Goal: Information Seeking & Learning: Learn about a topic

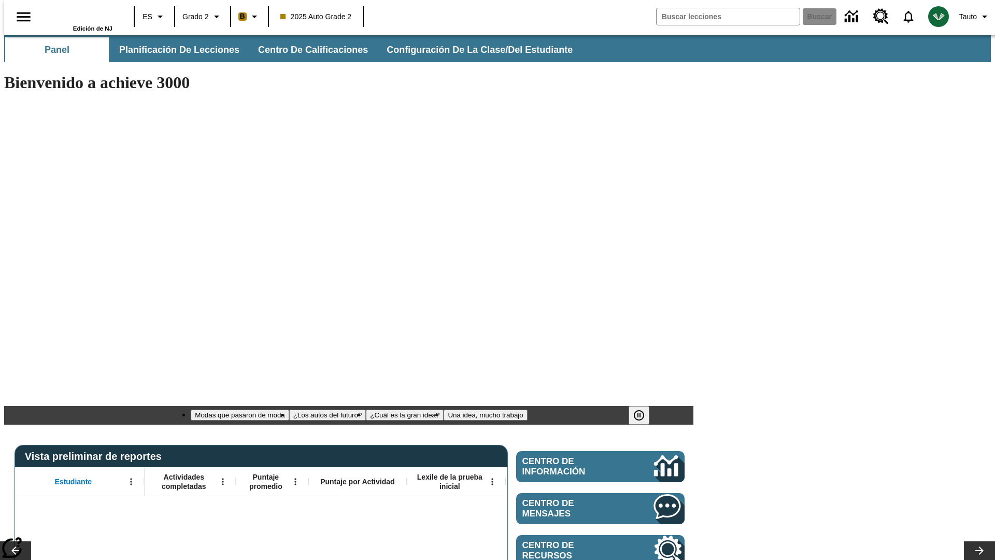
type input "-1"
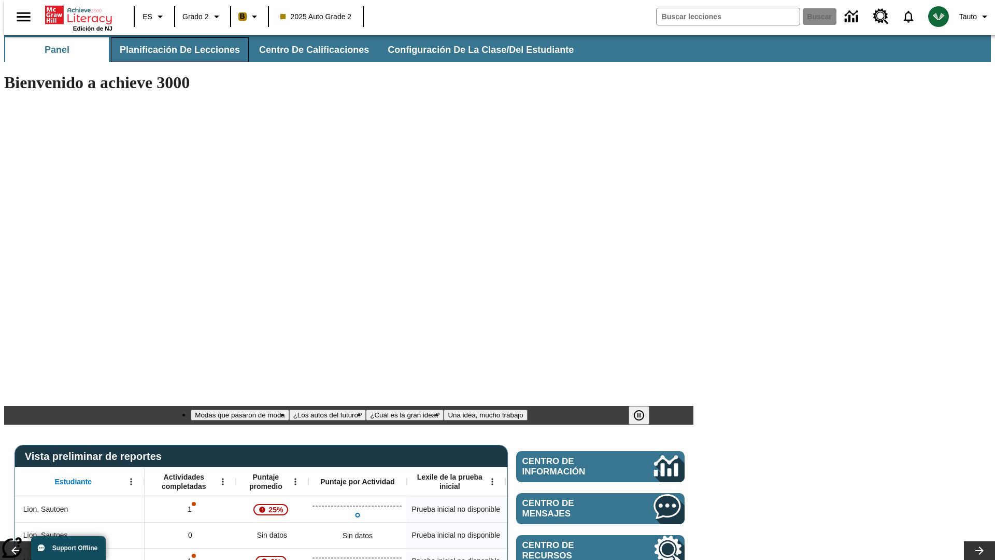
click at [174, 50] on span "Planificación de lecciones" at bounding box center [180, 50] width 120 height 12
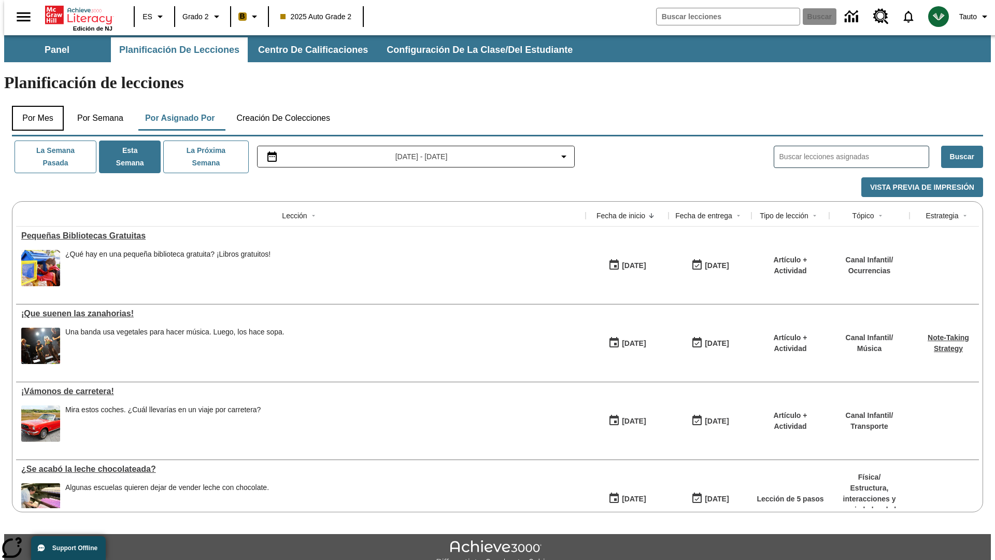
click at [34, 106] on button "Por mes" at bounding box center [38, 118] width 52 height 25
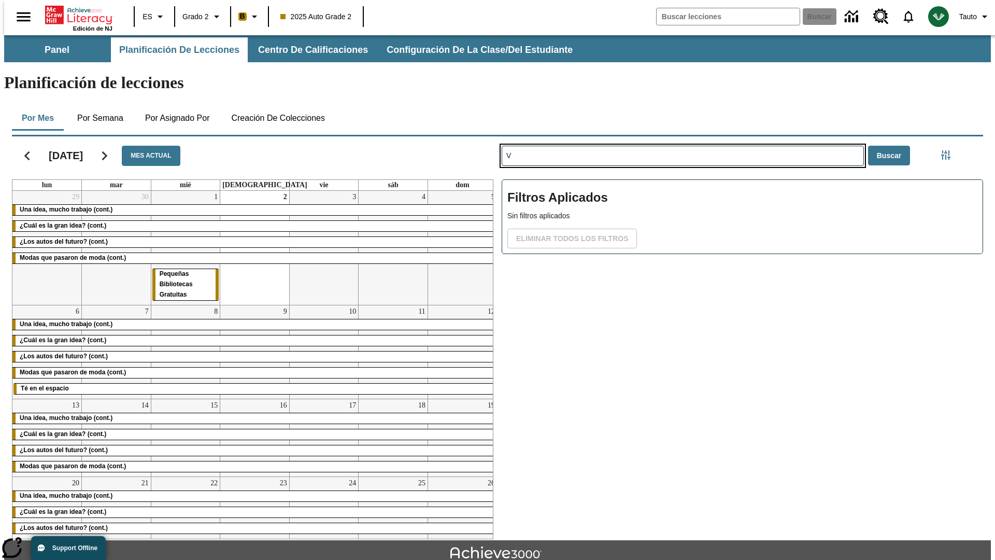
type input "V"
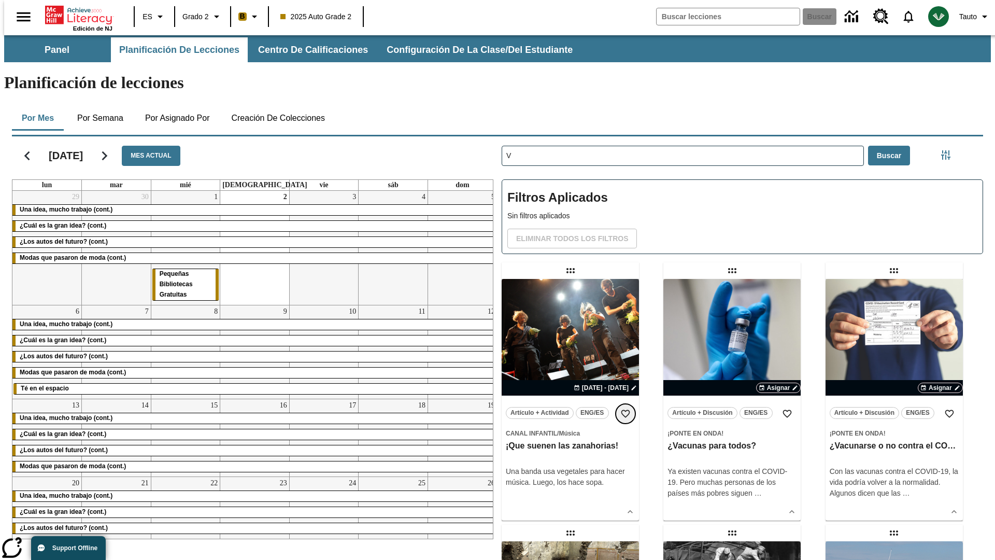
click at [626, 408] on icon "Añadir a mis Favoritas" at bounding box center [625, 413] width 10 height 10
click at [75, 14] on icon "Portada" at bounding box center [79, 15] width 69 height 21
